Goal: Information Seeking & Learning: Learn about a topic

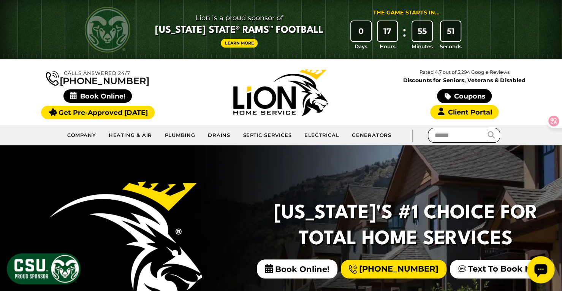
click at [438, 137] on input "text" at bounding box center [458, 135] width 60 height 15
type input "**********"
click at [490, 137] on icon "submit" at bounding box center [491, 134] width 7 height 7
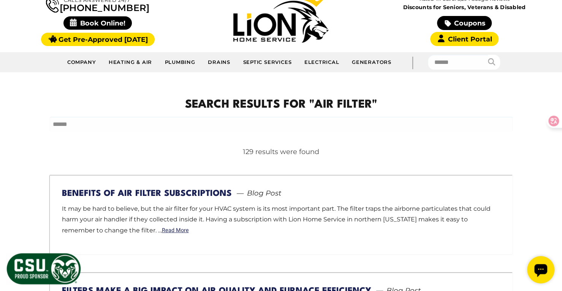
scroll to position [114, 0]
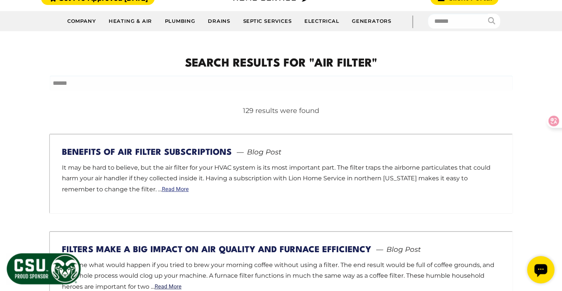
click at [162, 189] on link "Read More" at bounding box center [175, 189] width 27 height 5
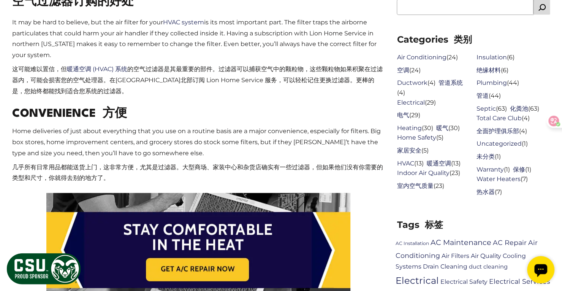
scroll to position [418, 0]
